Goal: Check status: Check status

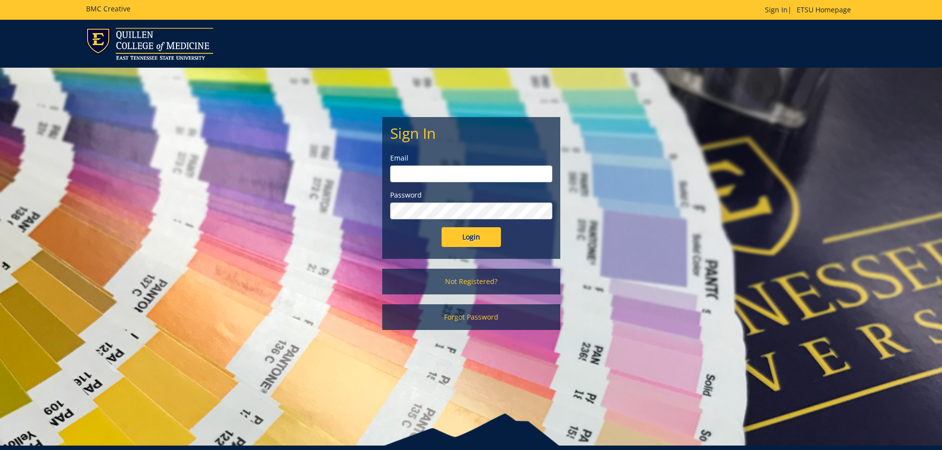
click at [439, 176] on input "email" at bounding box center [471, 174] width 162 height 17
type input "lanhamc@etsu.edu"
click at [441, 227] on input "Login" at bounding box center [470, 237] width 59 height 20
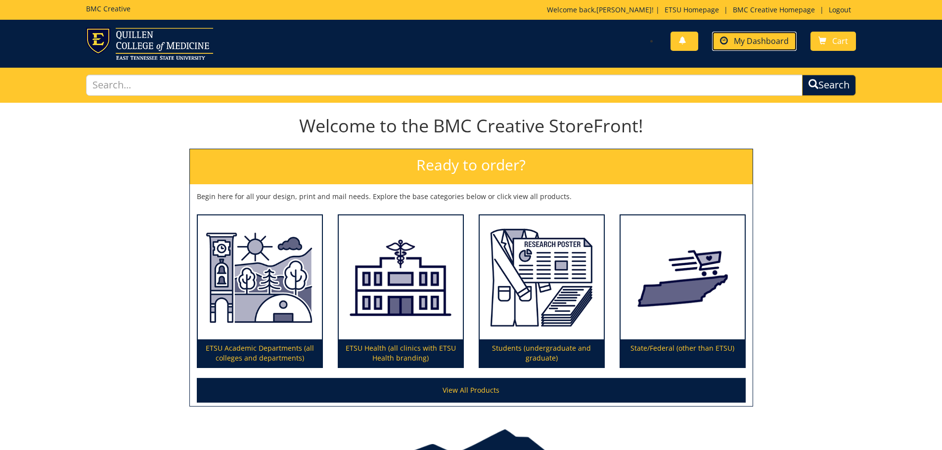
click at [737, 46] on span "My Dashboard" at bounding box center [761, 41] width 55 height 11
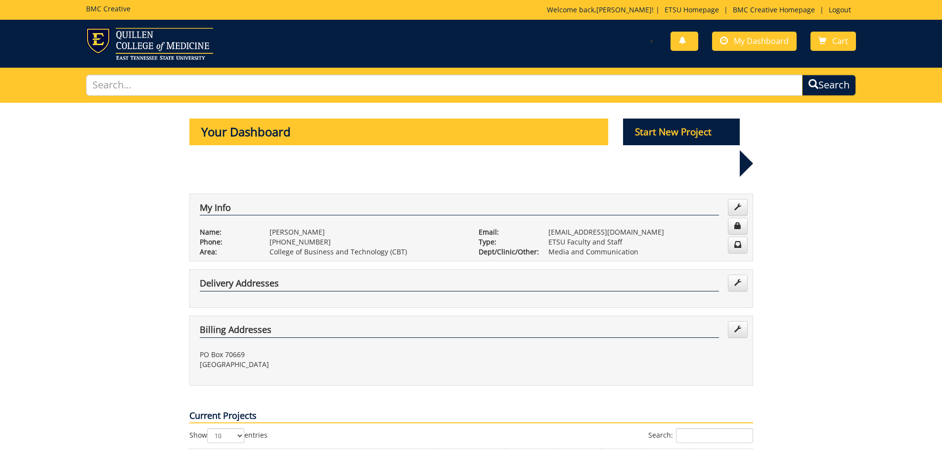
scroll to position [148, 0]
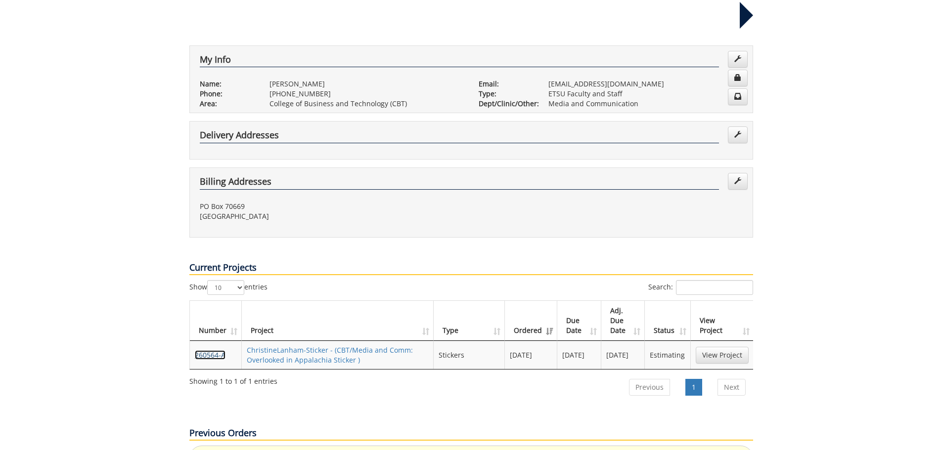
click at [215, 351] on link "260564-A" at bounding box center [210, 355] width 31 height 9
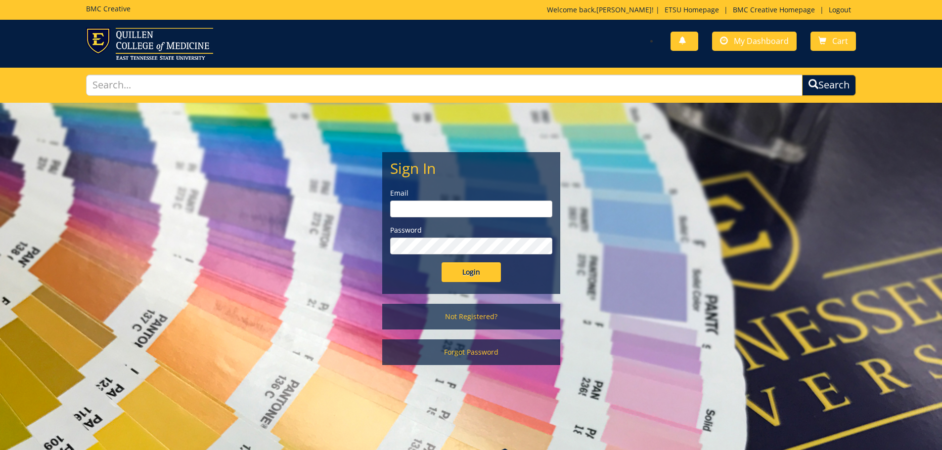
click at [443, 210] on input "email" at bounding box center [471, 209] width 162 height 17
type input "lanhamc@etsu.edu"
click at [441, 263] on input "Login" at bounding box center [470, 273] width 59 height 20
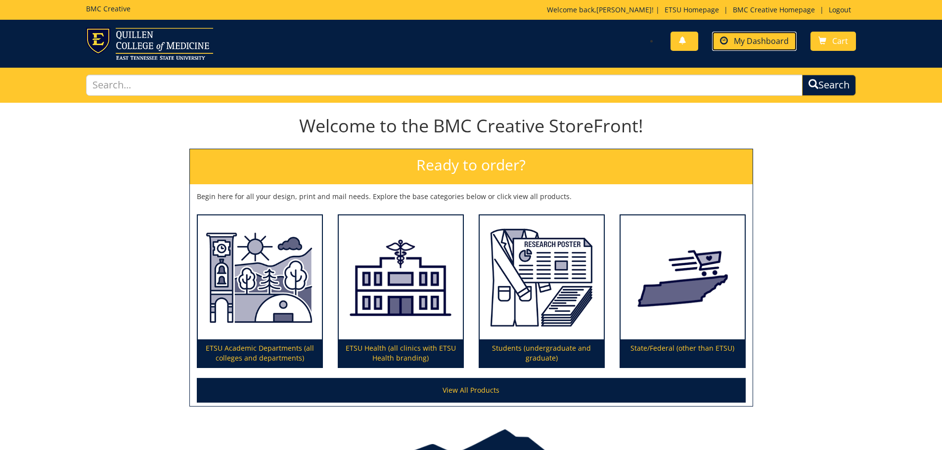
click at [741, 34] on link "My Dashboard" at bounding box center [754, 41] width 85 height 19
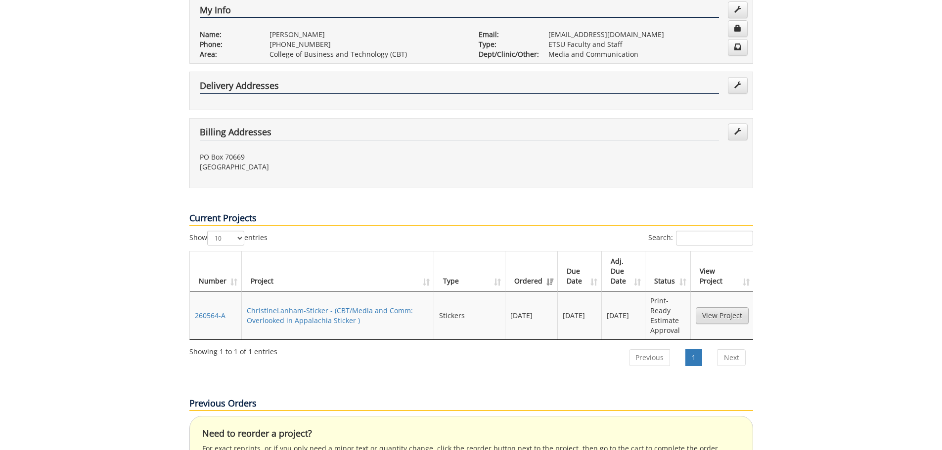
scroll to position [247, 0]
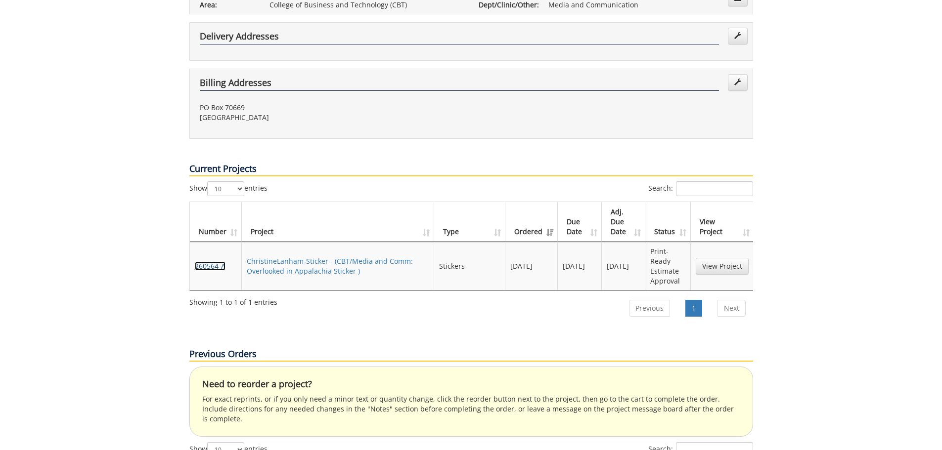
click at [212, 262] on link "260564-A" at bounding box center [210, 266] width 31 height 9
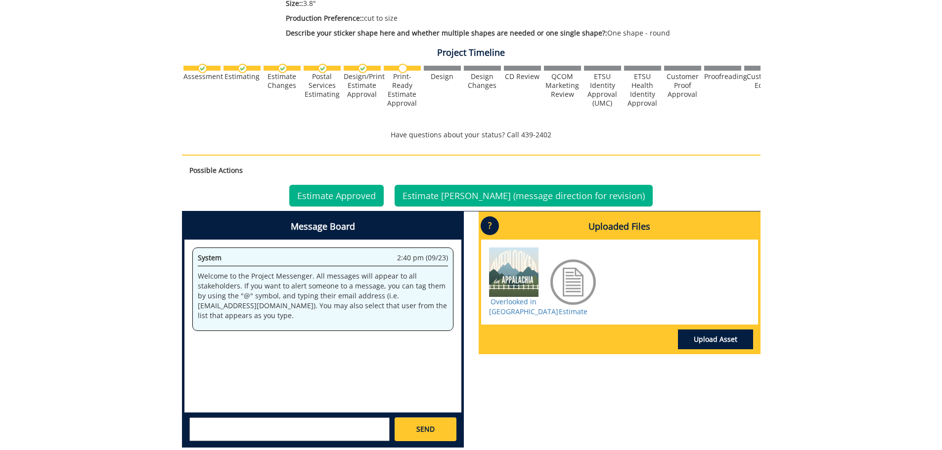
scroll to position [297, 0]
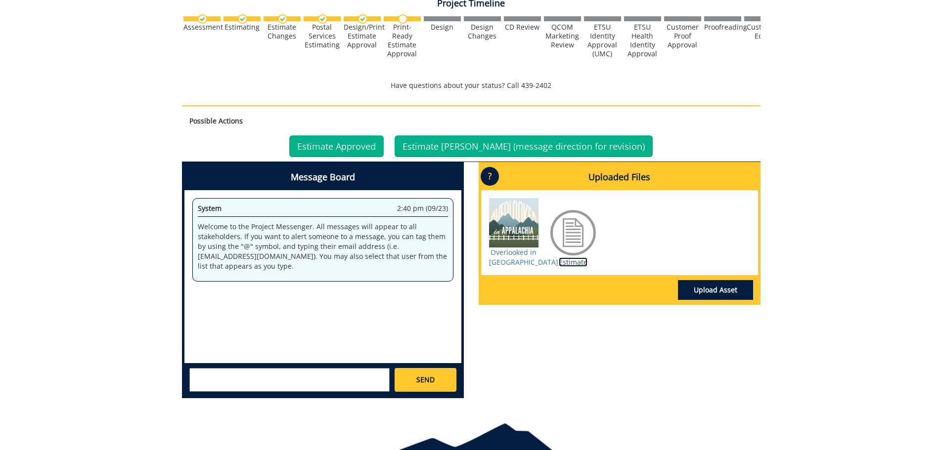
click at [576, 263] on link "Estimate" at bounding box center [573, 262] width 29 height 9
click at [569, 262] on link "Estimate" at bounding box center [573, 262] width 29 height 9
click at [346, 149] on link "Estimate Approved" at bounding box center [336, 146] width 94 height 22
